Goal: Transaction & Acquisition: Subscribe to service/newsletter

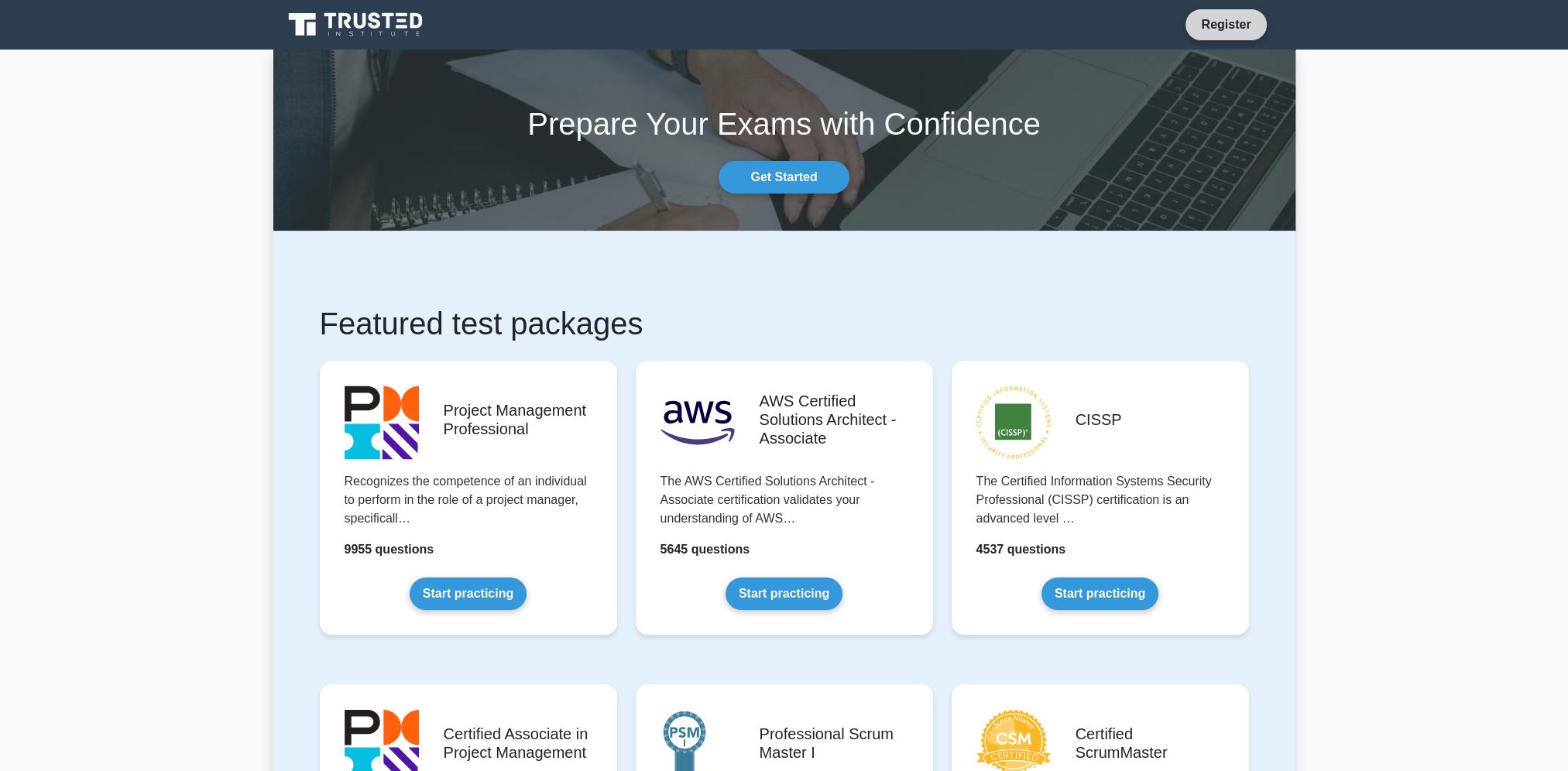
click at [1223, 25] on link "Register" at bounding box center [1225, 24] width 68 height 19
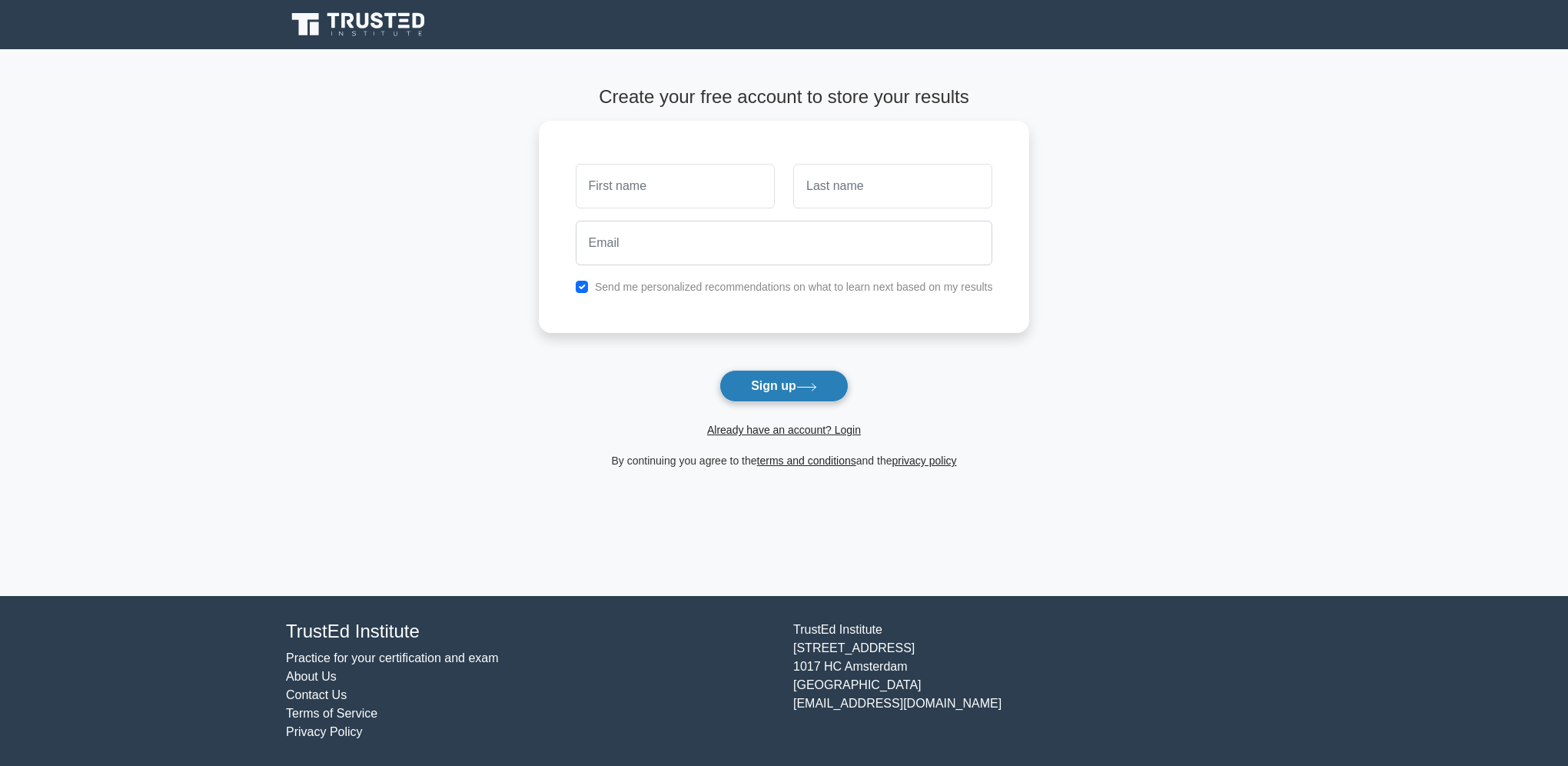
click at [799, 391] on button "Sign up" at bounding box center [784, 386] width 129 height 32
click at [786, 427] on link "Already have an account? Login" at bounding box center [783, 430] width 154 height 12
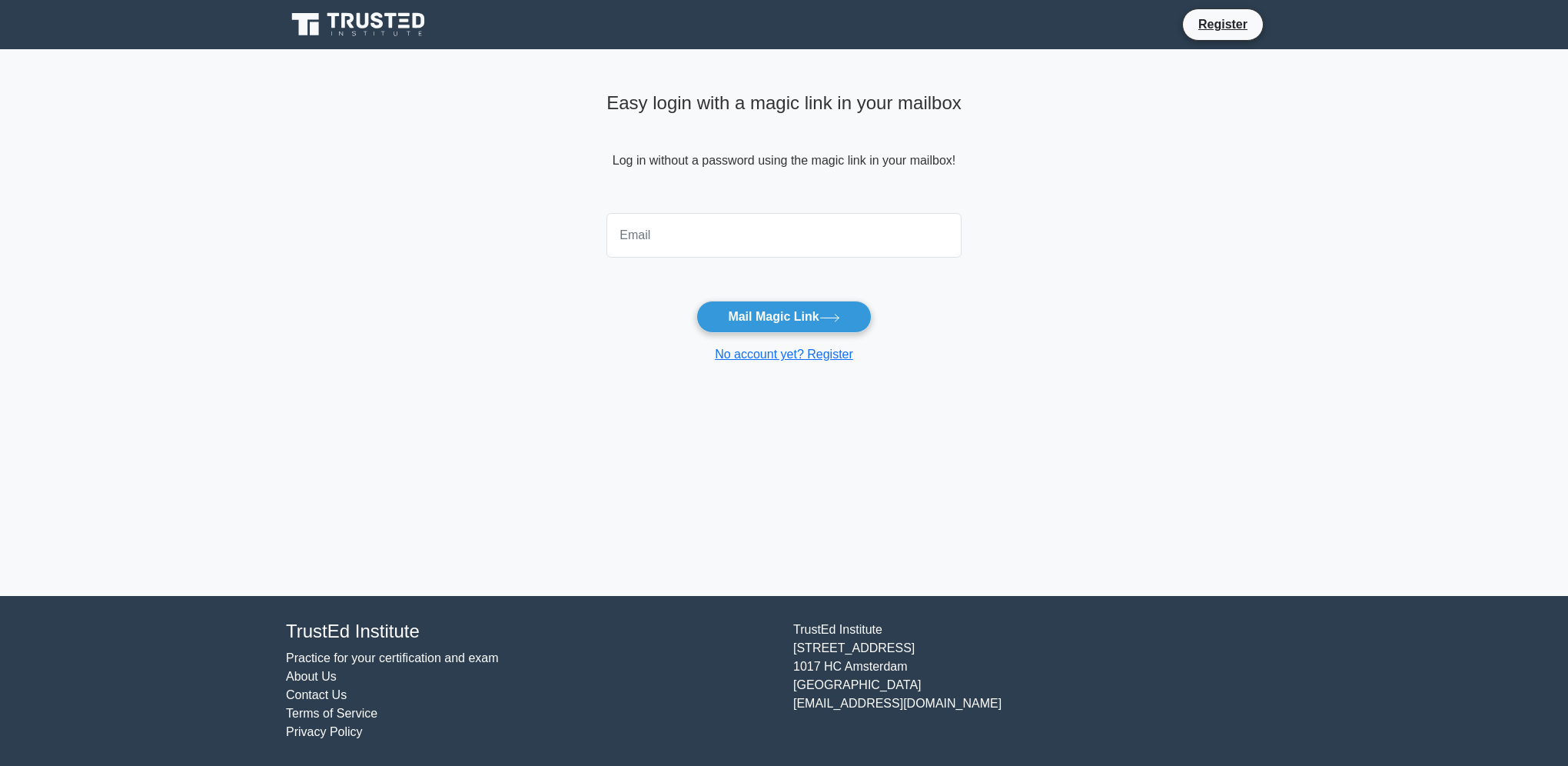
click at [749, 237] on input "email" at bounding box center [784, 235] width 355 height 44
type input "[PERSON_NAME][EMAIL_ADDRESS][DOMAIN_NAME]"
click at [771, 323] on button "Mail Magic Link" at bounding box center [783, 317] width 174 height 32
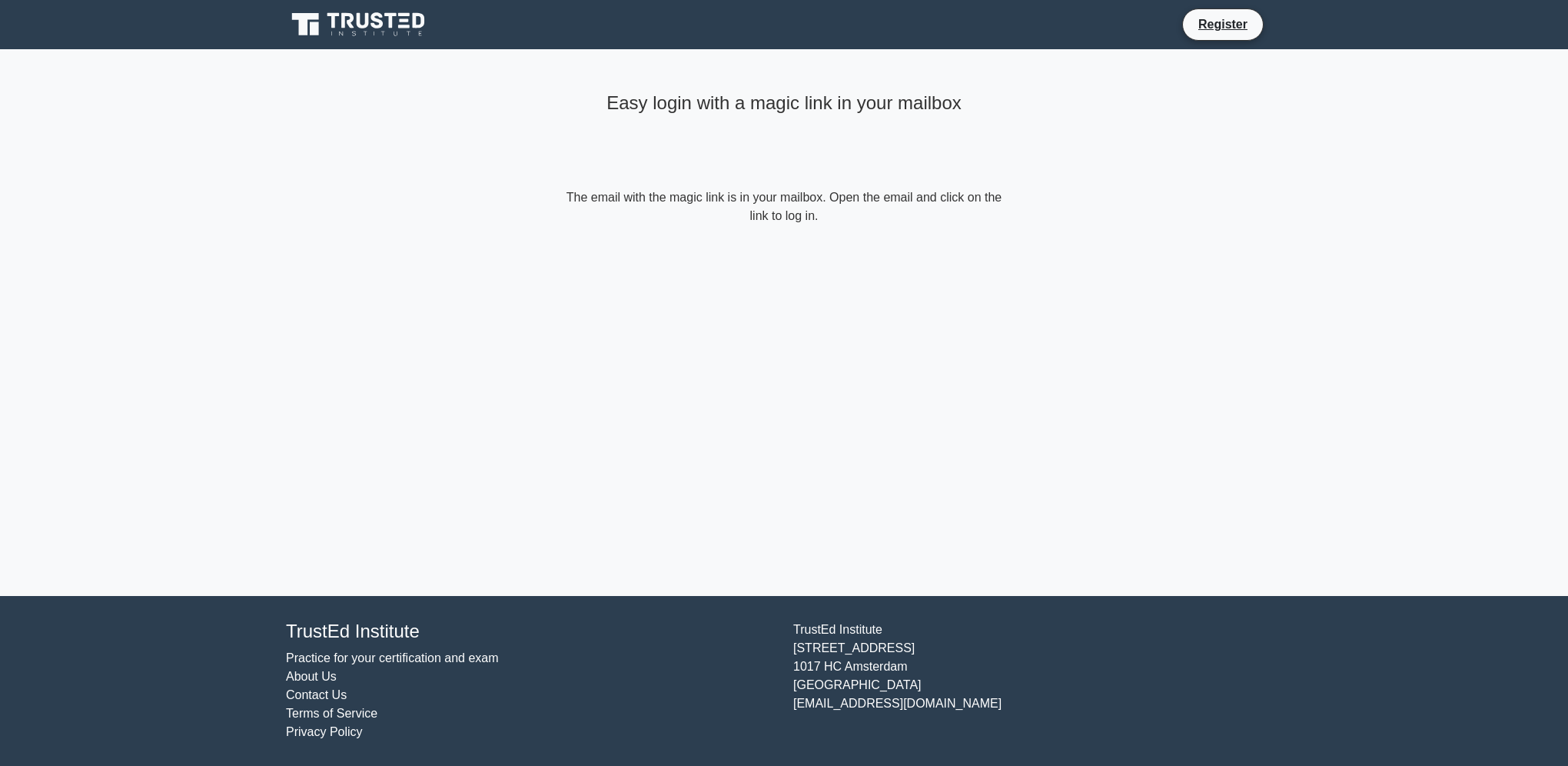
click at [801, 261] on div "Easy login with a magic link in your mailbox The email with the magic link is i…" at bounding box center [784, 155] width 462 height 213
click at [712, 244] on div "Easy login with a magic link in your mailbox The email with the magic link is i…" at bounding box center [784, 155] width 462 height 213
